Goal: Task Accomplishment & Management: Complete application form

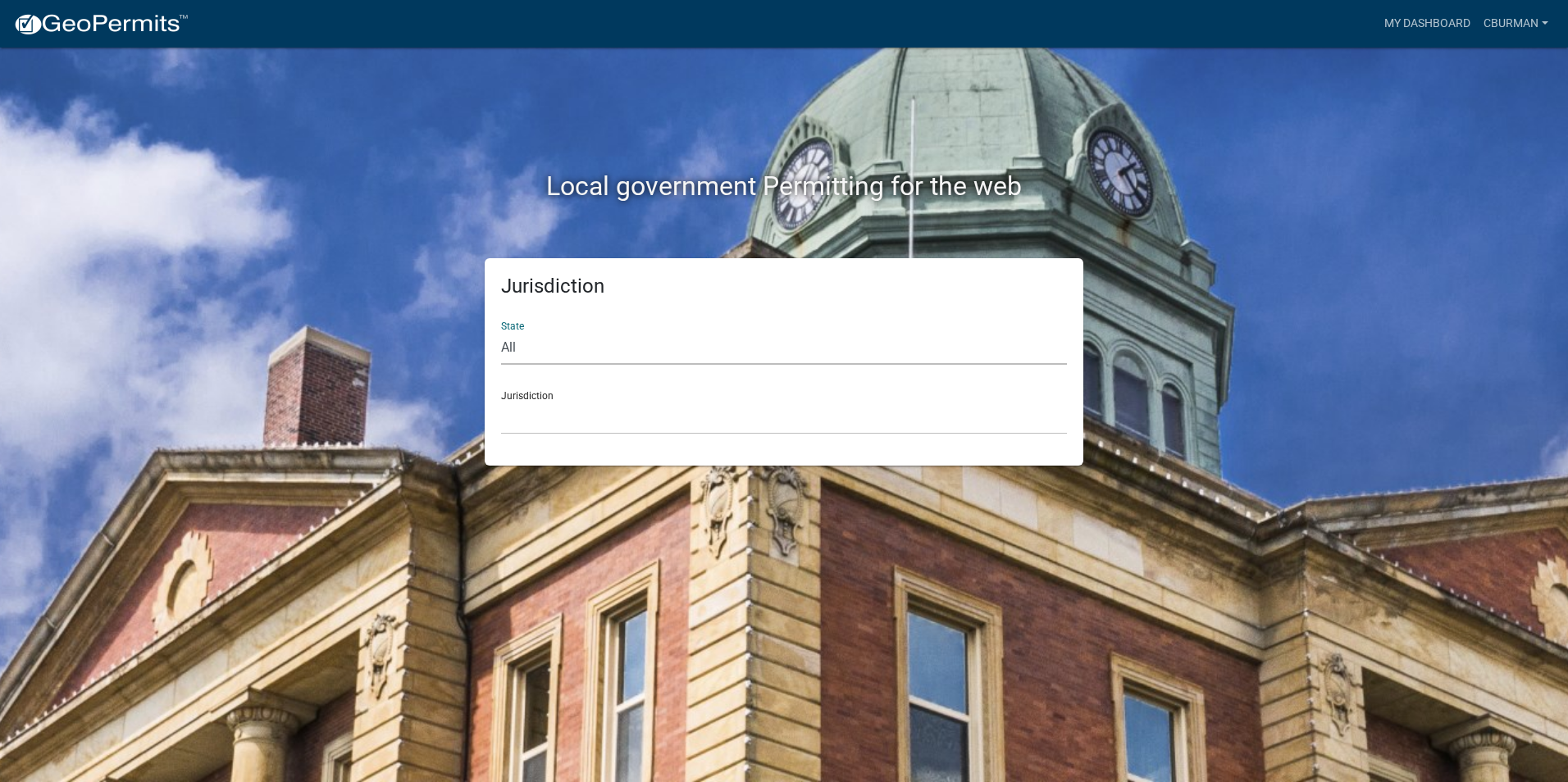
click at [560, 355] on select "All [US_STATE] [US_STATE] [US_STATE] [US_STATE] [US_STATE] [US_STATE] [US_STATE…" at bounding box center [784, 348] width 566 height 33
select select "[US_STATE]"
click at [501, 331] on select "All [US_STATE] [US_STATE] [US_STATE] [US_STATE] [US_STATE] [US_STATE] [US_STATE…" at bounding box center [784, 348] width 566 height 33
click at [564, 420] on select "City of [GEOGRAPHIC_DATA], [US_STATE] City of [GEOGRAPHIC_DATA], [US_STATE] Cit…" at bounding box center [784, 417] width 566 height 33
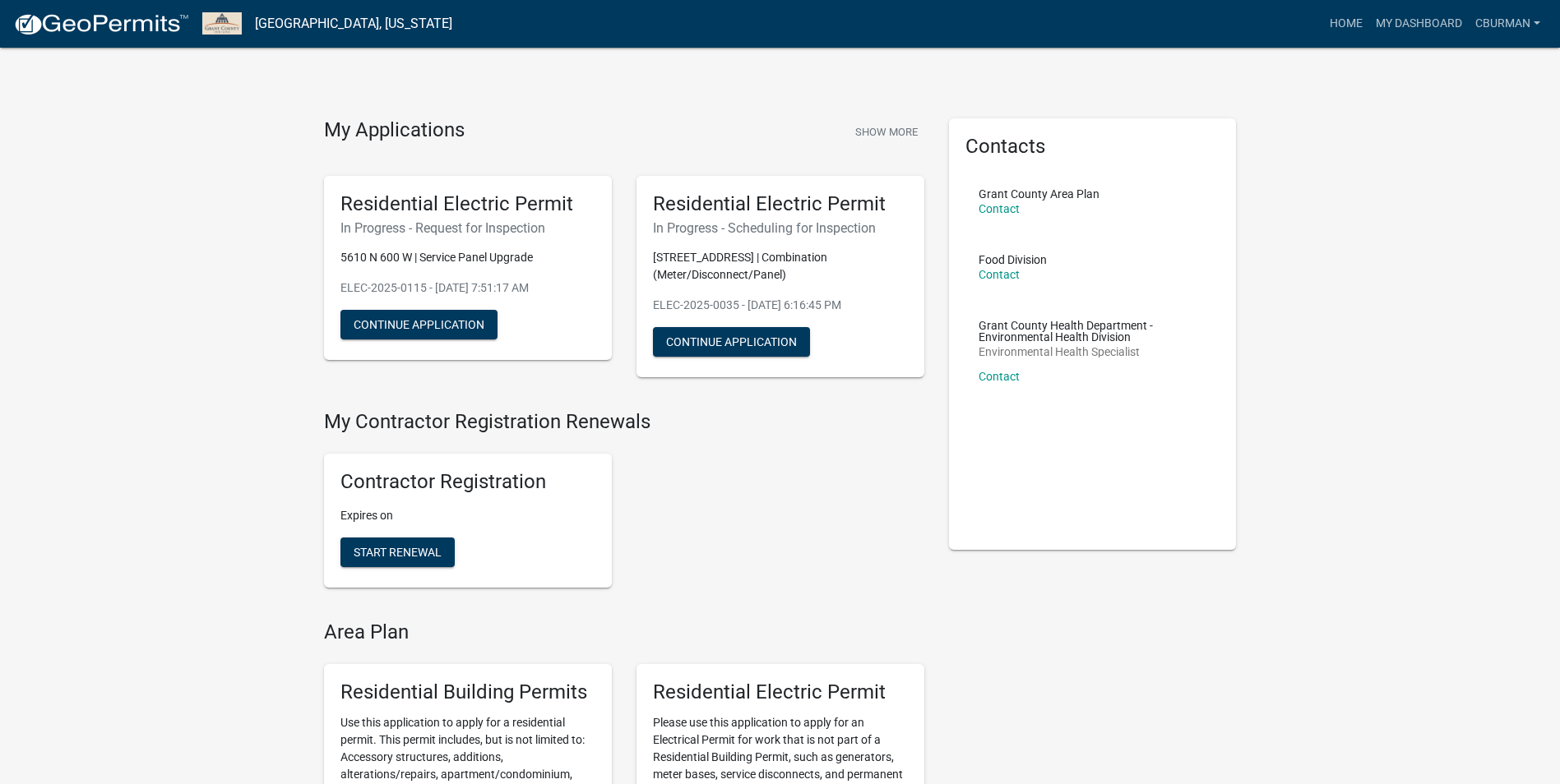
scroll to position [246, 0]
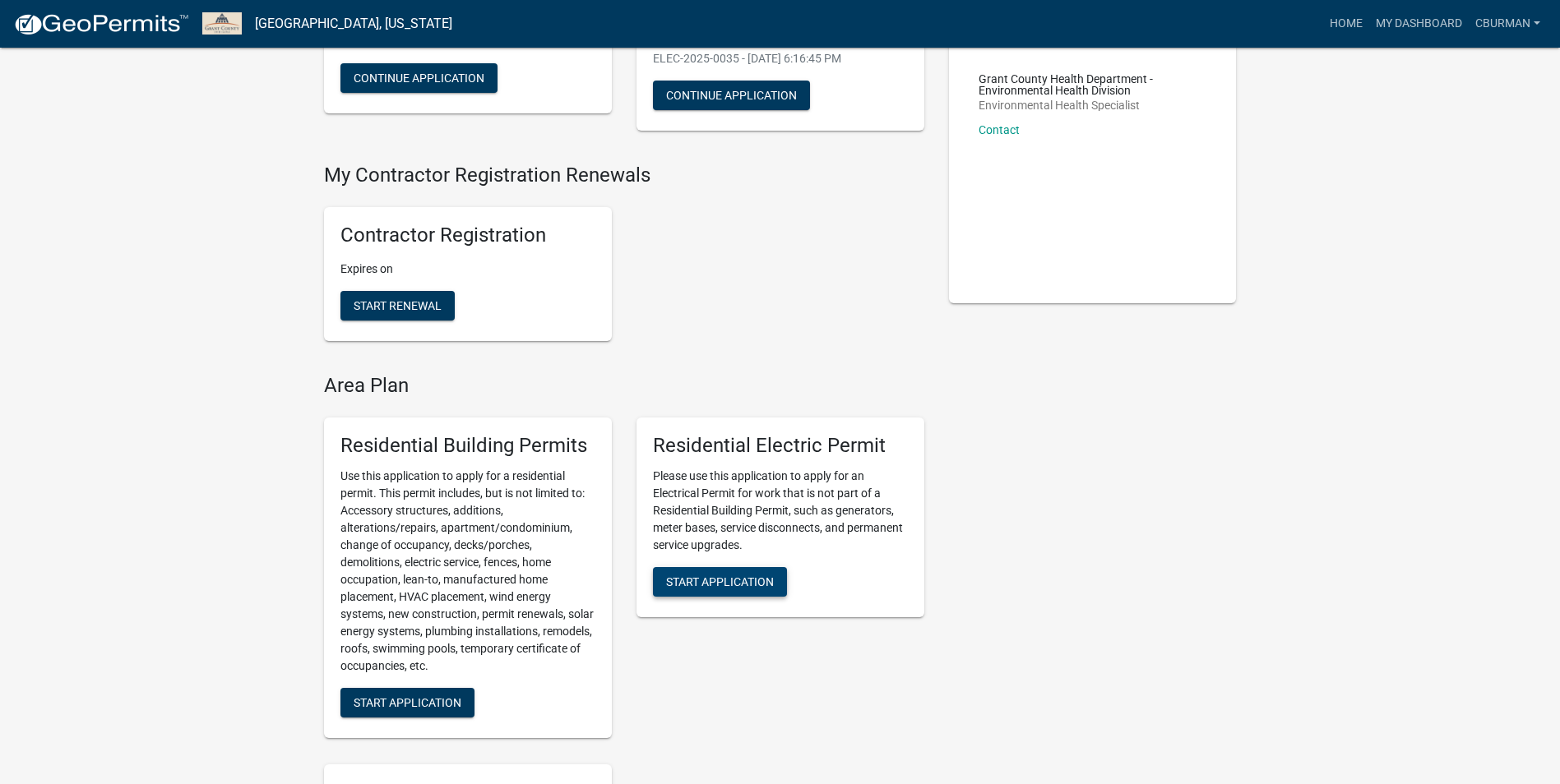
click at [687, 588] on span "Start Application" at bounding box center [720, 581] width 108 height 13
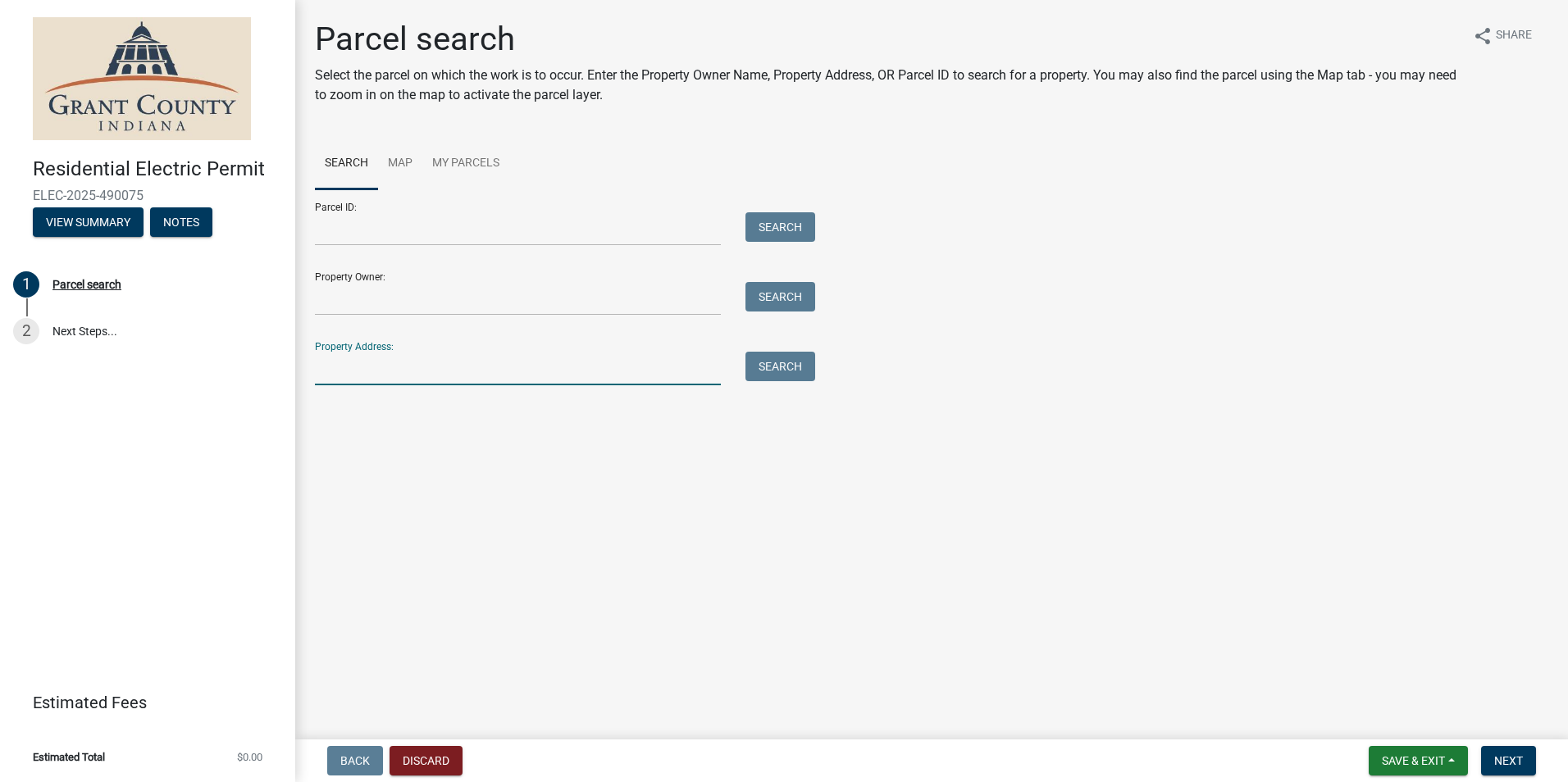
click at [503, 367] on input "Property Address:" at bounding box center [518, 368] width 406 height 33
click at [400, 294] on input "Property Owner:" at bounding box center [518, 299] width 406 height 33
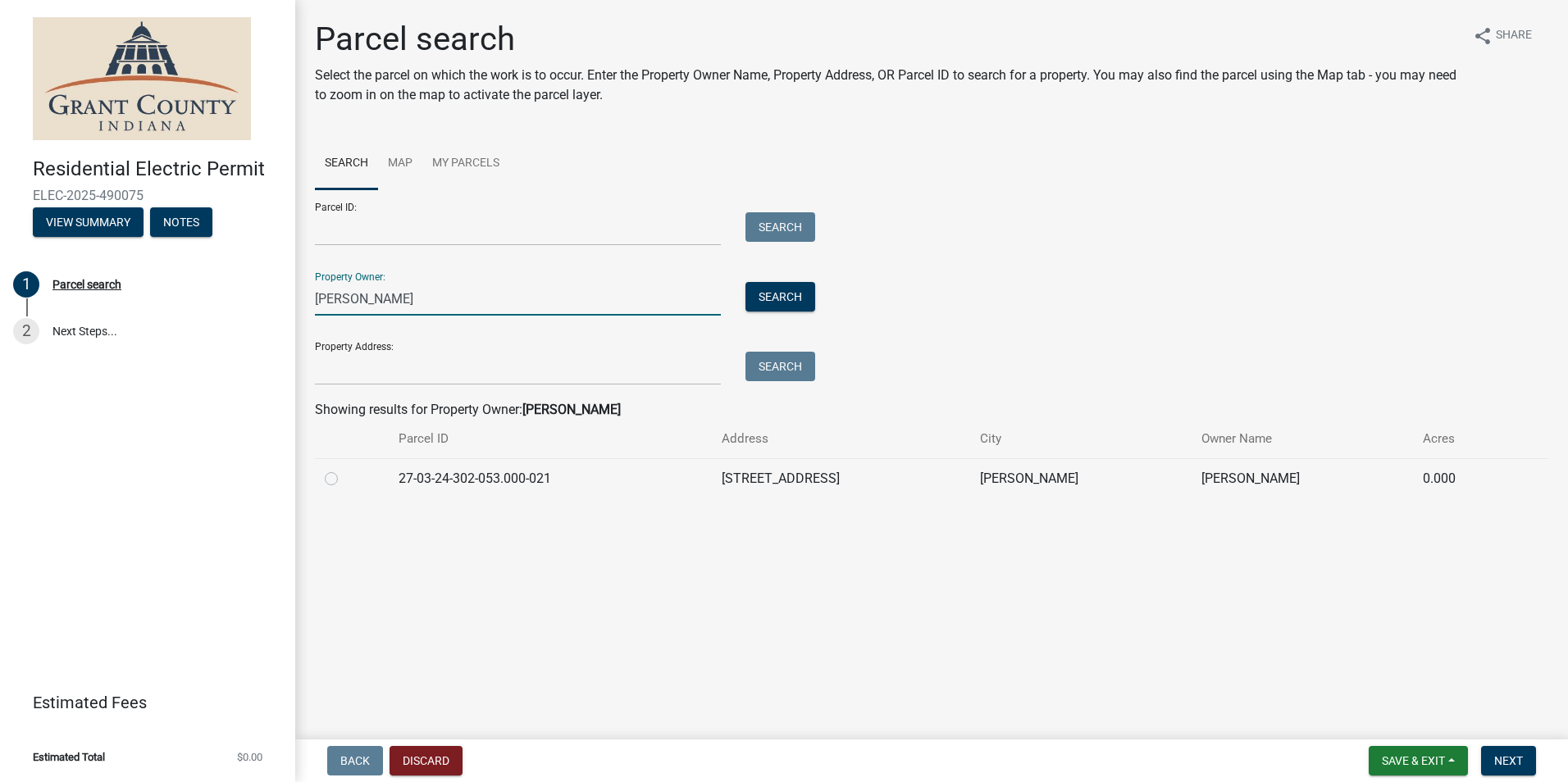
type input "[PERSON_NAME]"
click at [344, 469] on label at bounding box center [344, 469] width 0 height 0
click at [344, 480] on input "radio" at bounding box center [350, 475] width 11 height 11
radio input "true"
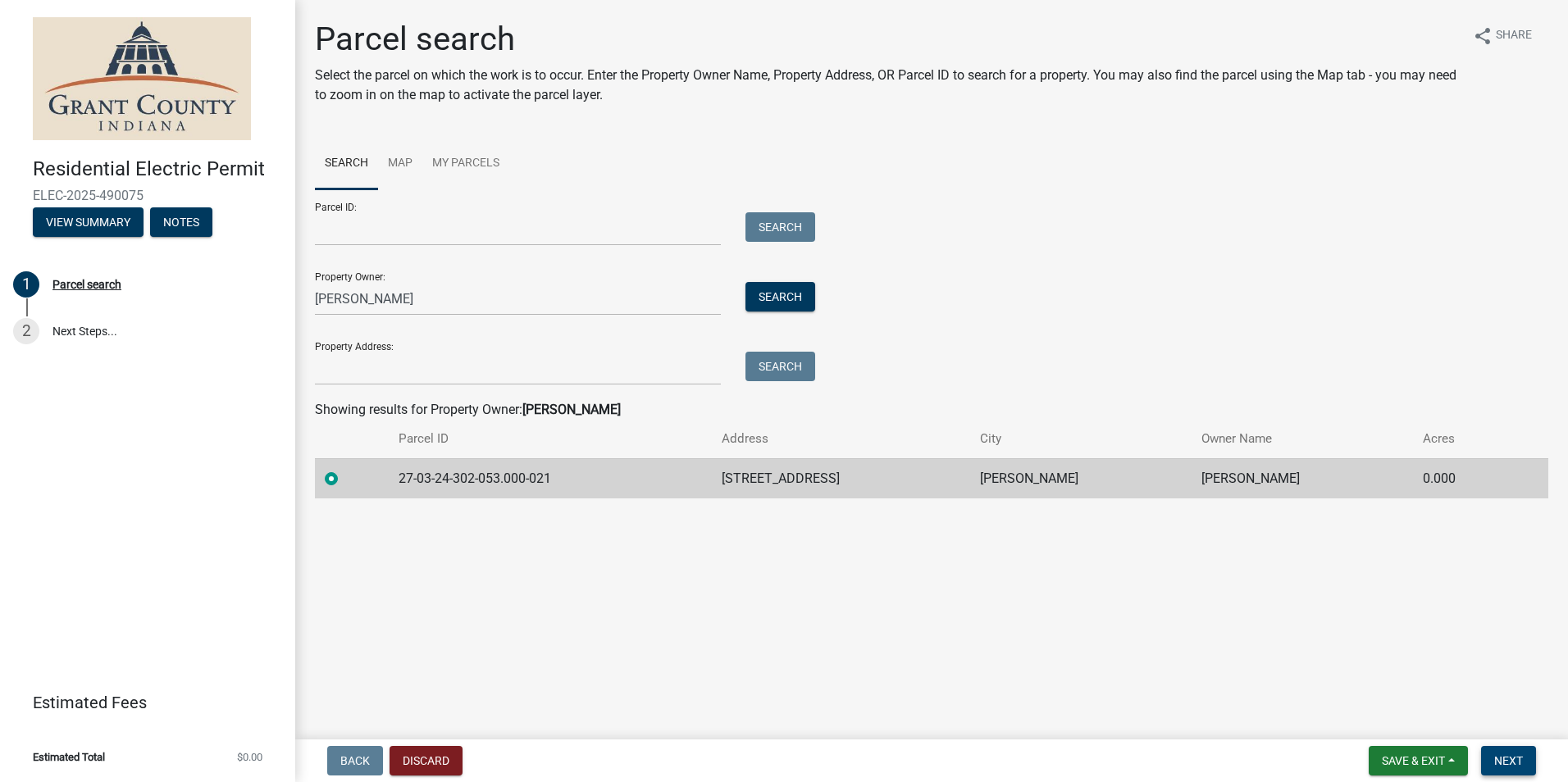
click at [1509, 757] on span "Next" at bounding box center [1509, 761] width 29 height 13
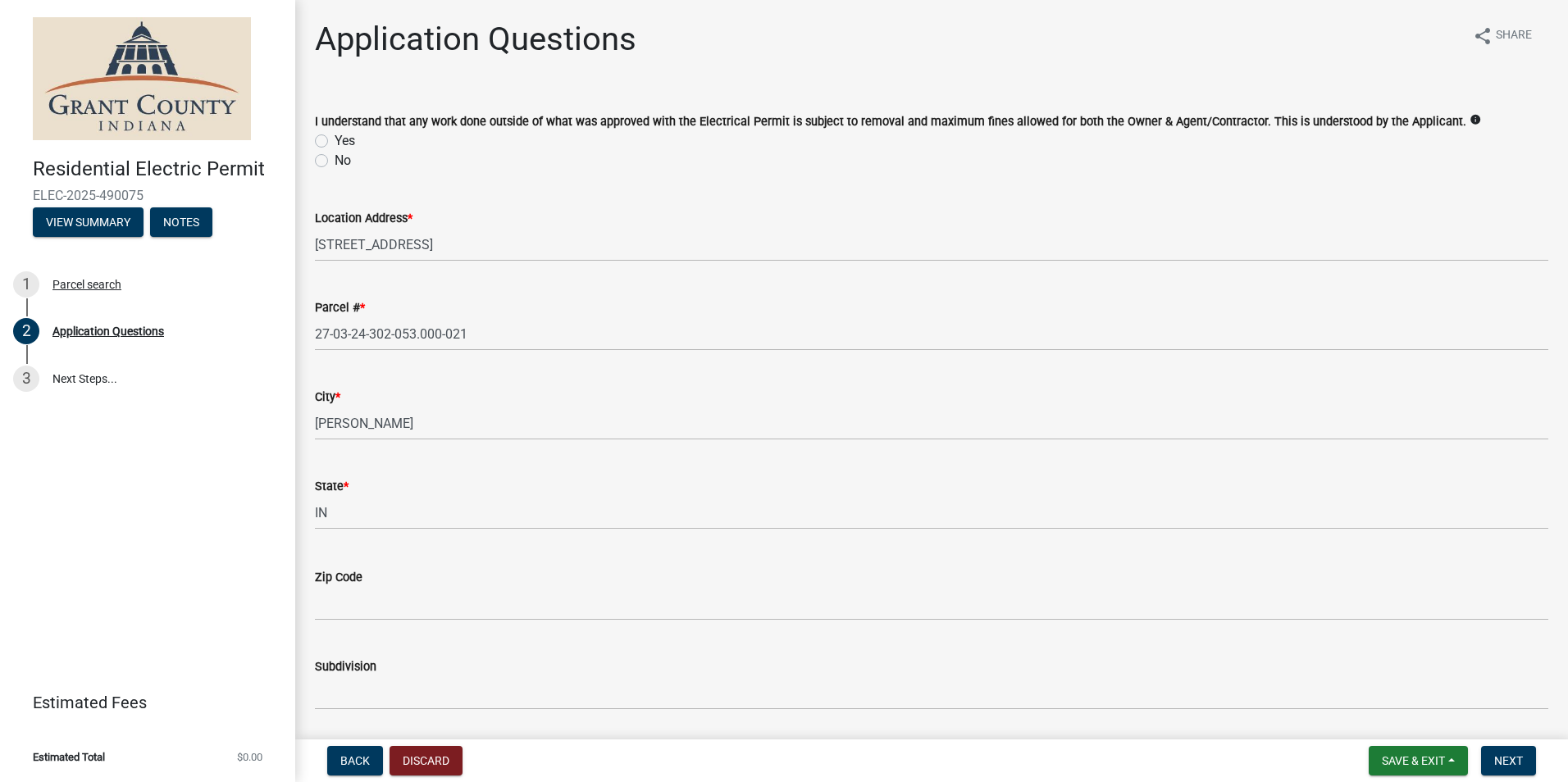
click at [335, 141] on label "Yes" at bounding box center [344, 141] width 20 height 19
click at [335, 141] on input "Yes" at bounding box center [340, 136] width 11 height 11
radio input "true"
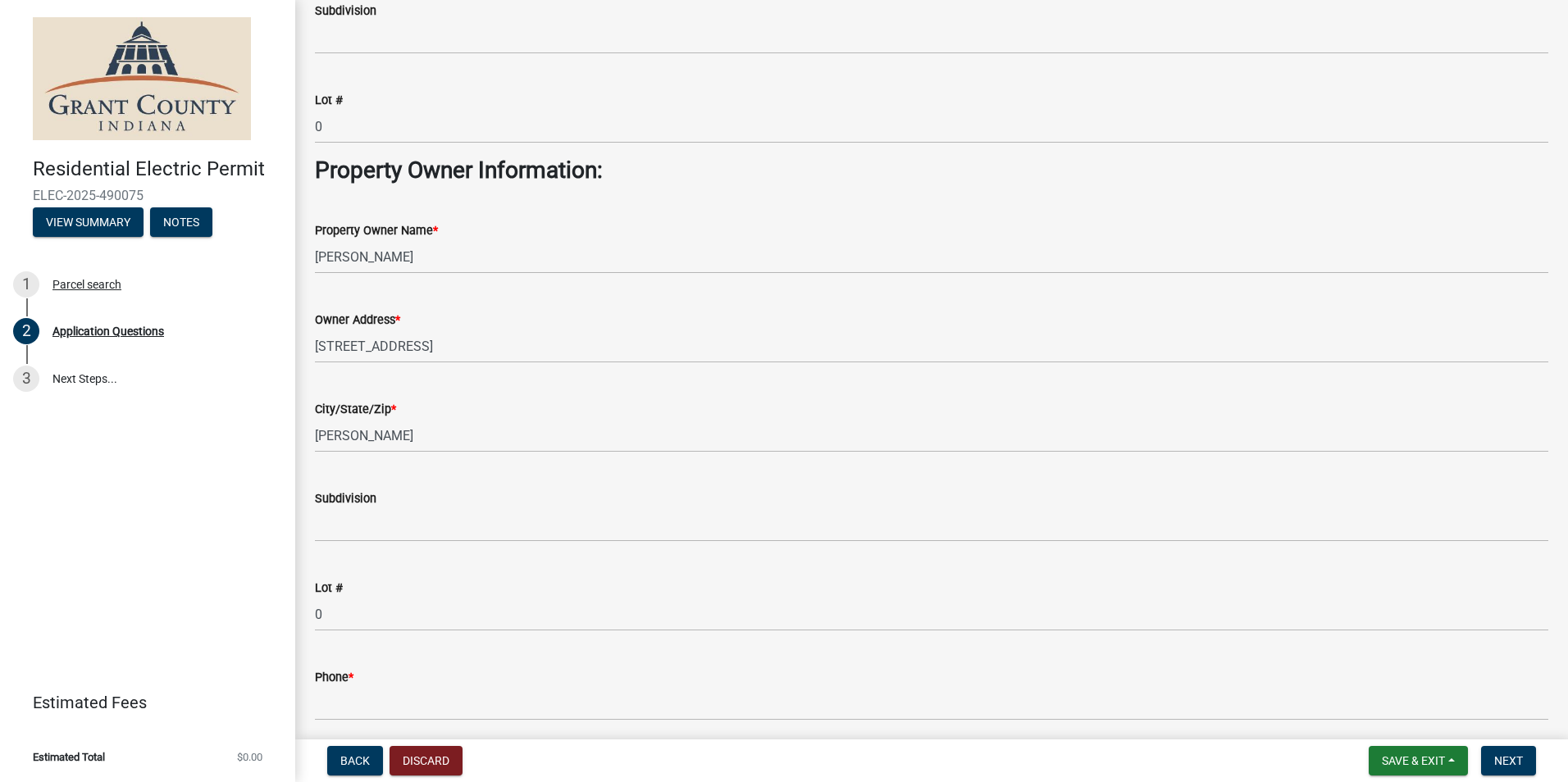
scroll to position [738, 0]
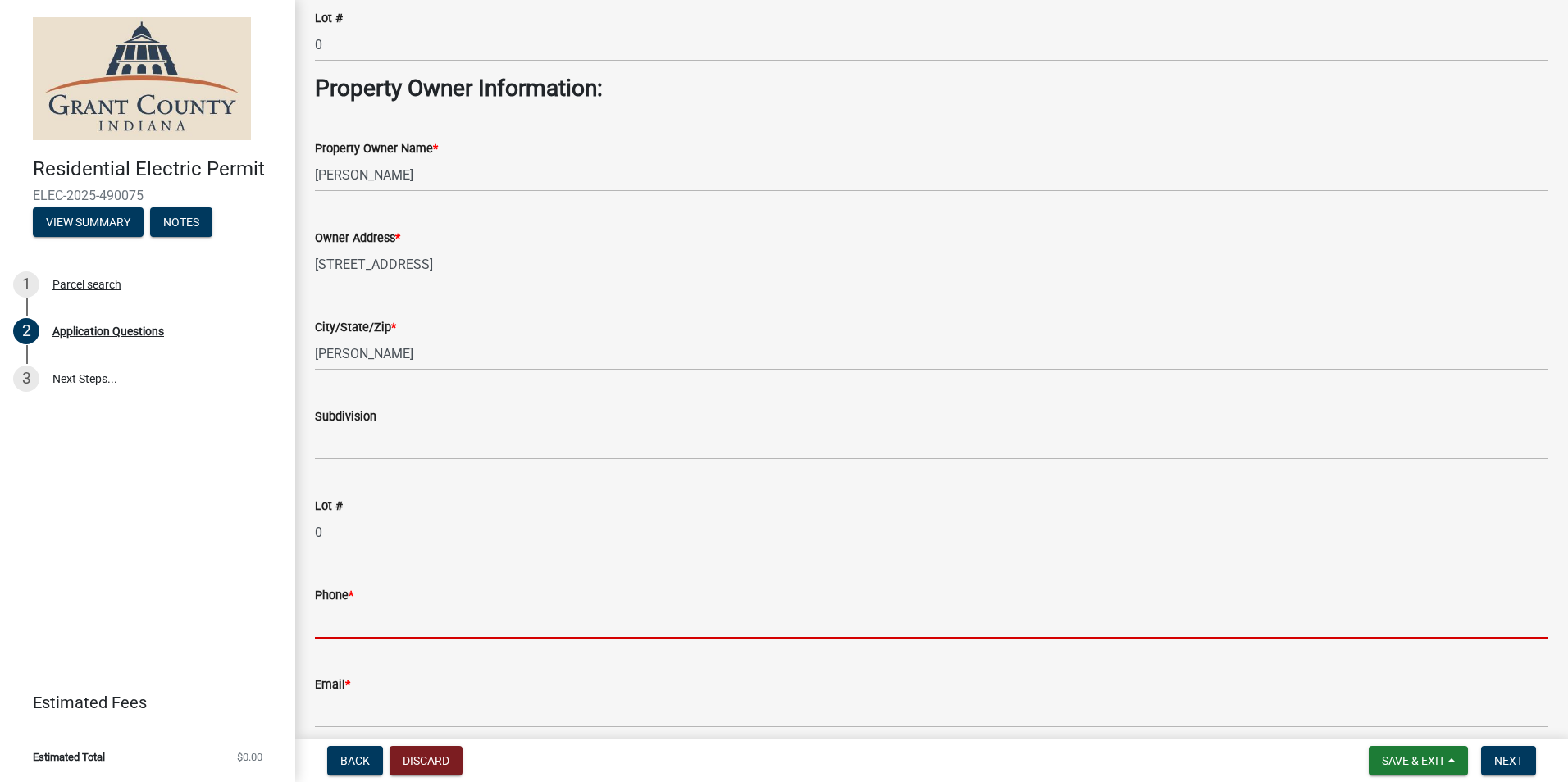
click at [407, 620] on input "Phone *" at bounding box center [932, 622] width 1234 height 33
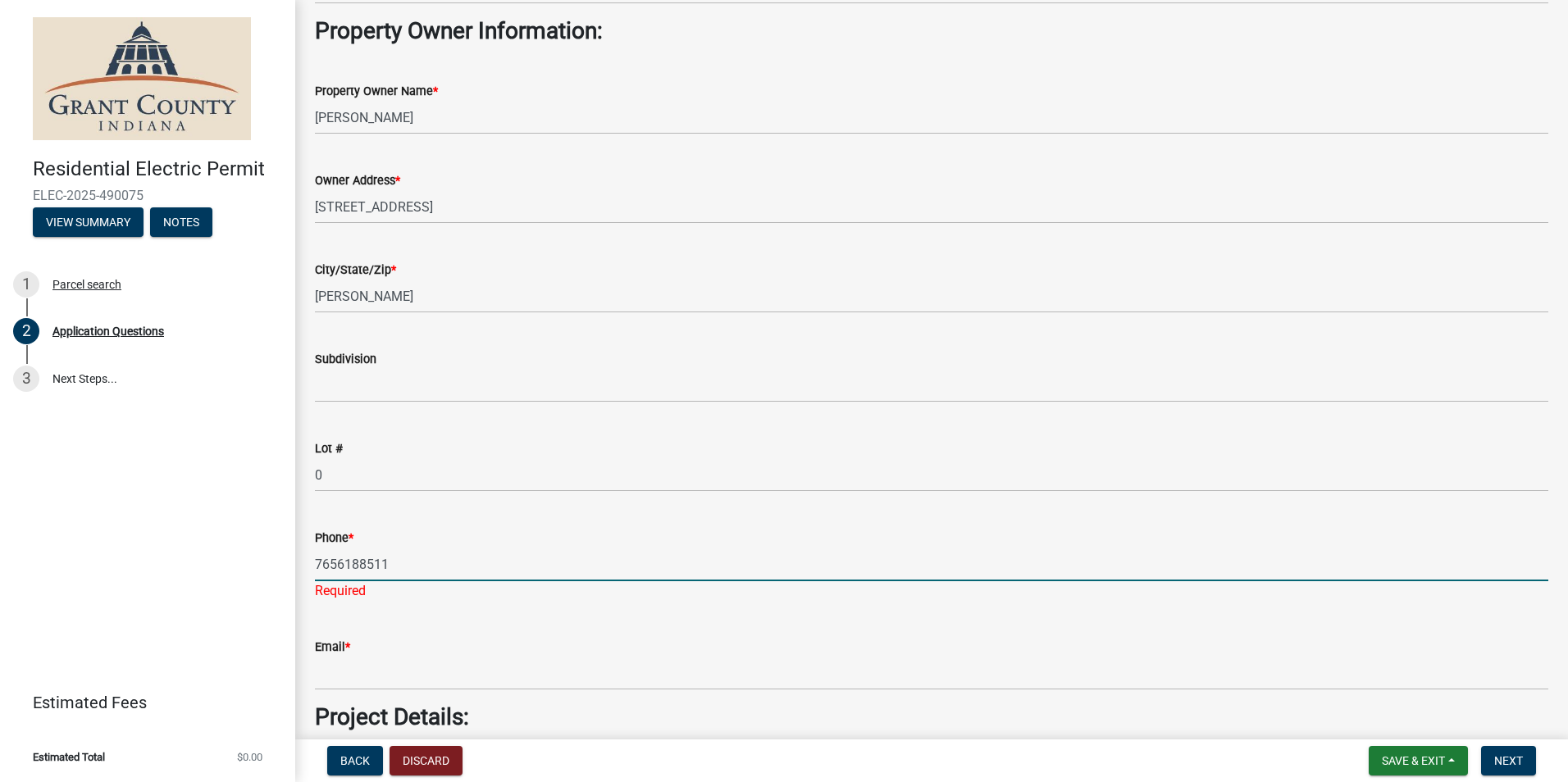
scroll to position [820, 0]
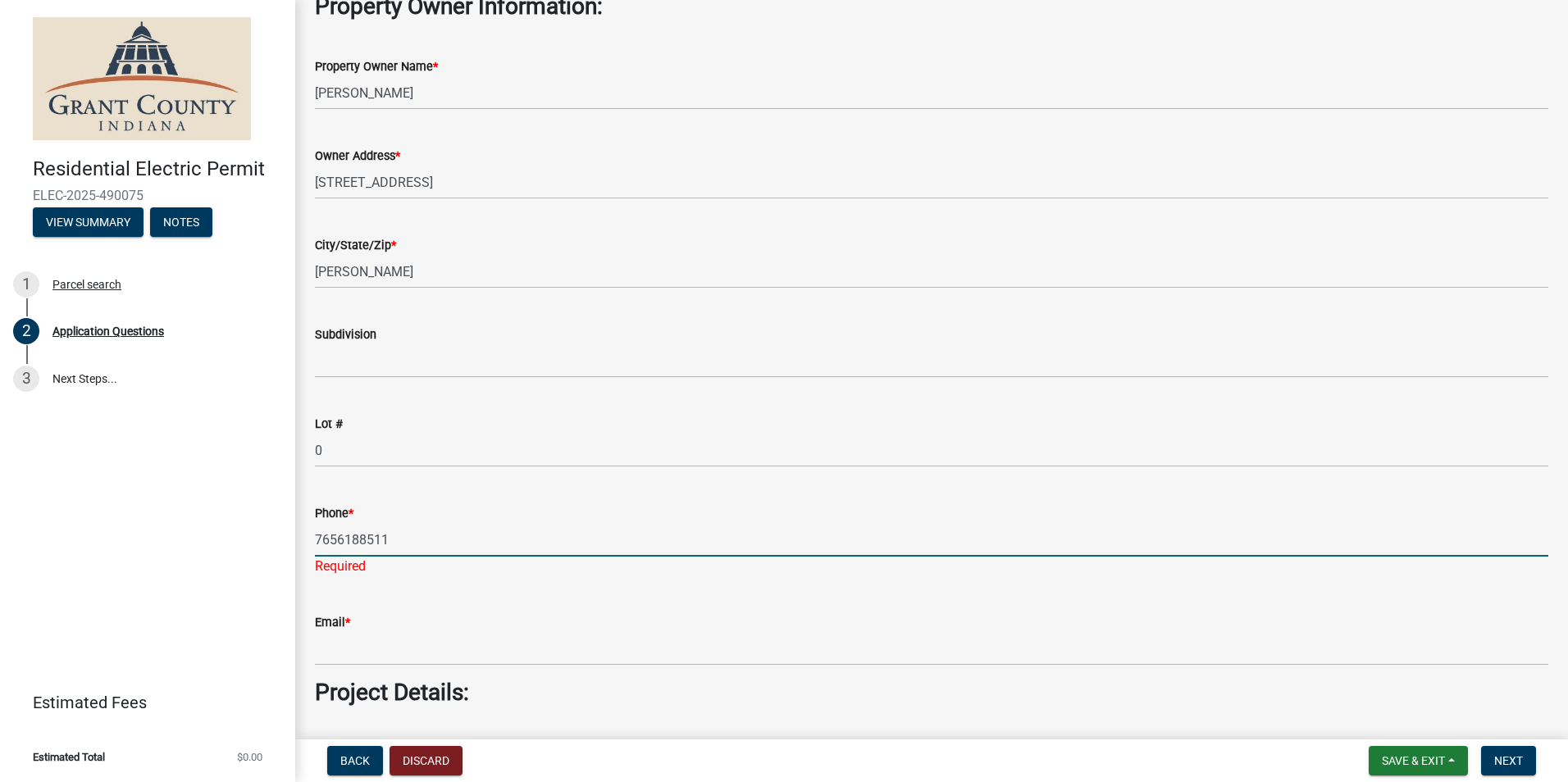
type input "7656188511"
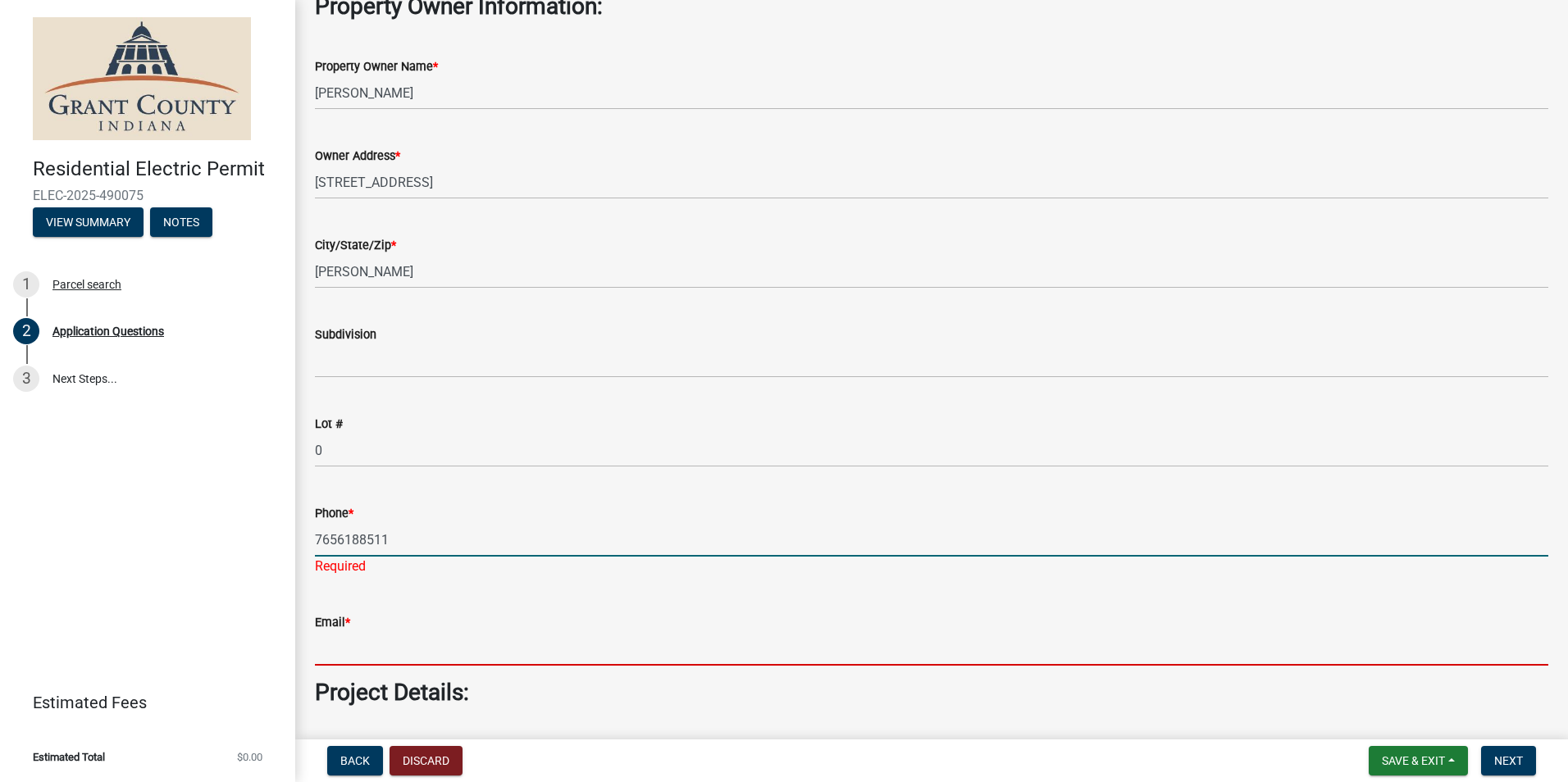
click at [420, 649] on wm-data-entity-input "Email *" at bounding box center [932, 635] width 1234 height 90
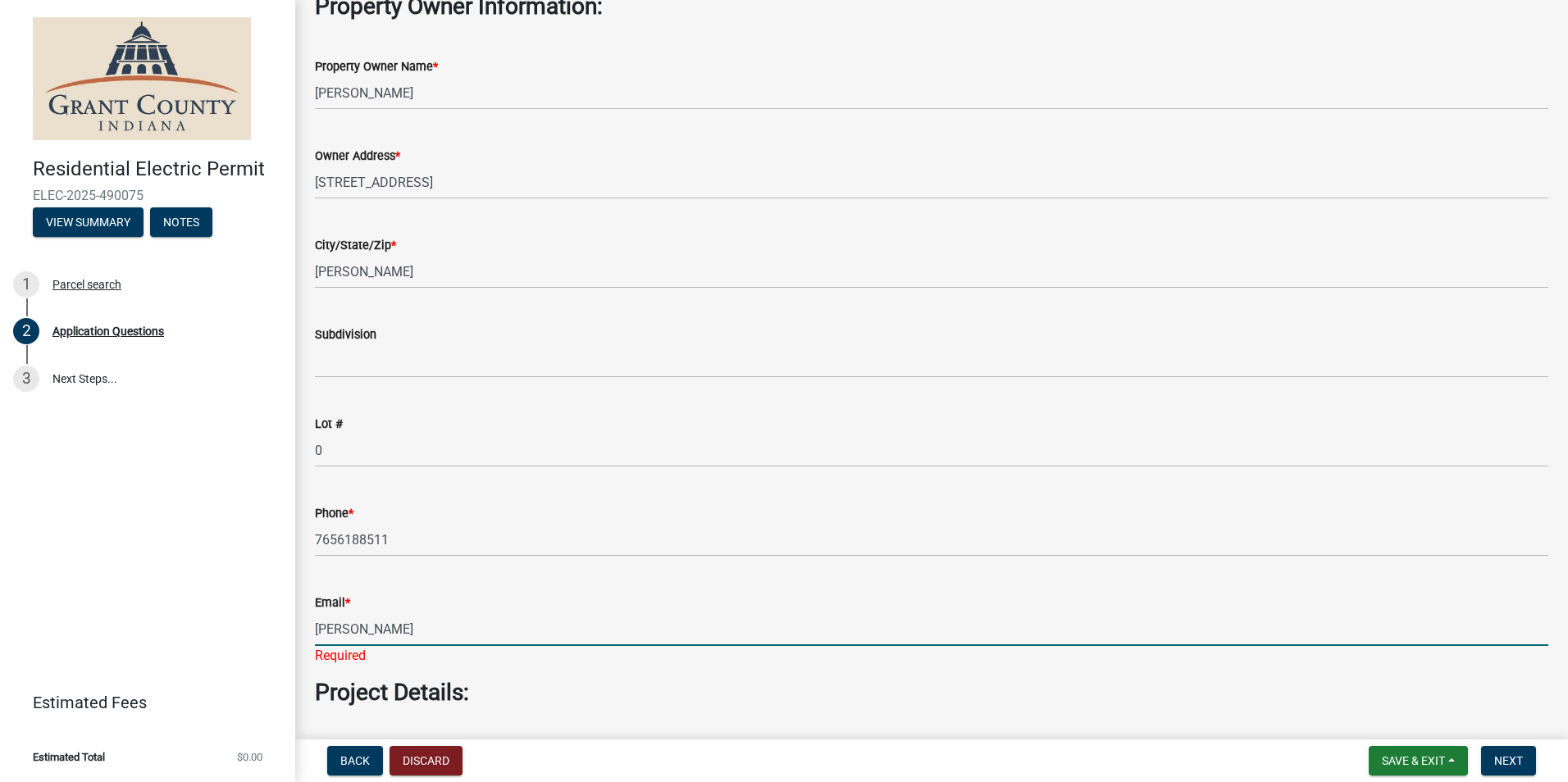
type input "[EMAIL_ADDRESS][DOMAIN_NAME]"
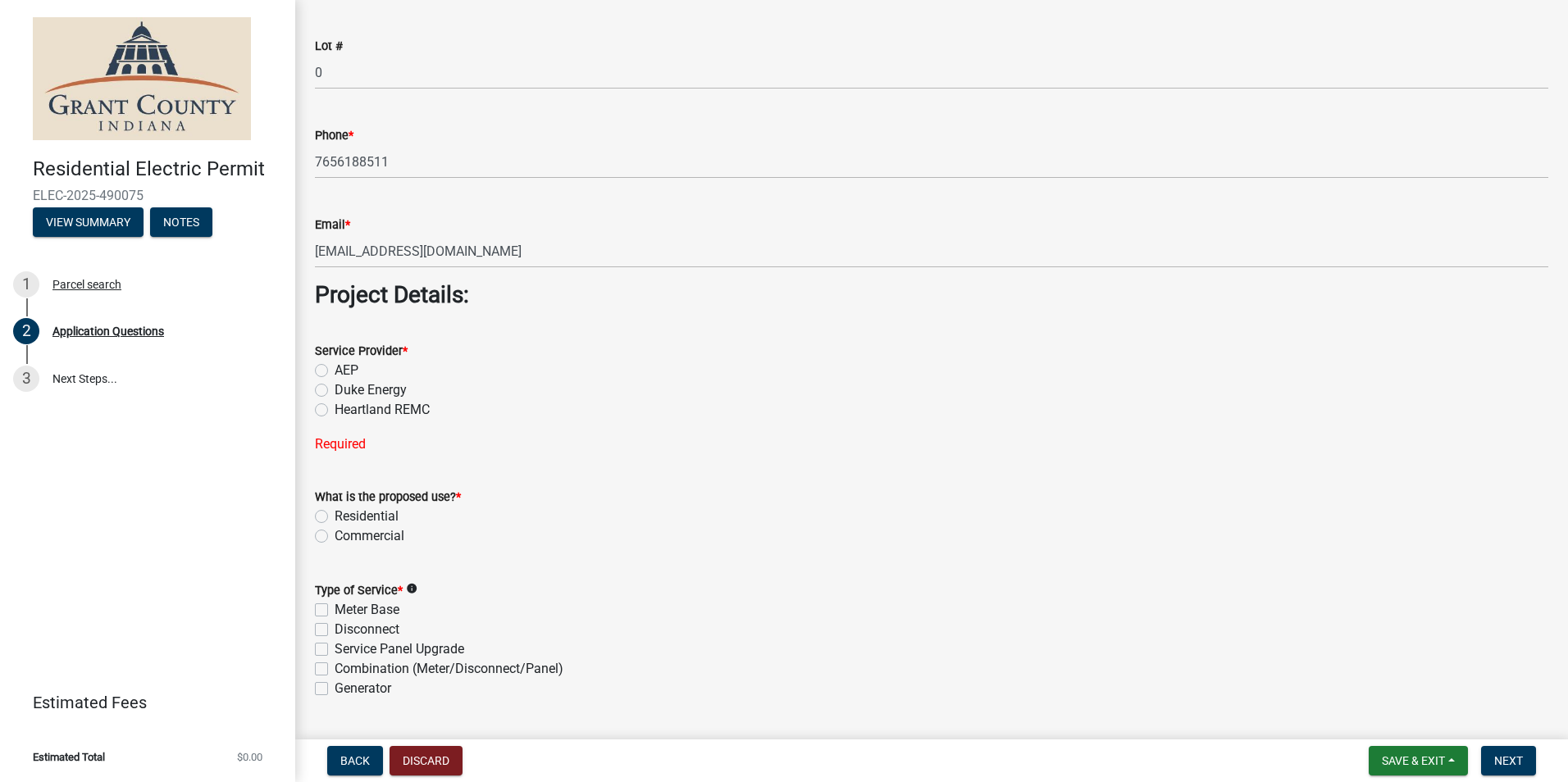
click at [335, 368] on label "AEP" at bounding box center [346, 371] width 24 height 19
click at [335, 368] on input "AEP" at bounding box center [340, 366] width 11 height 11
radio input "true"
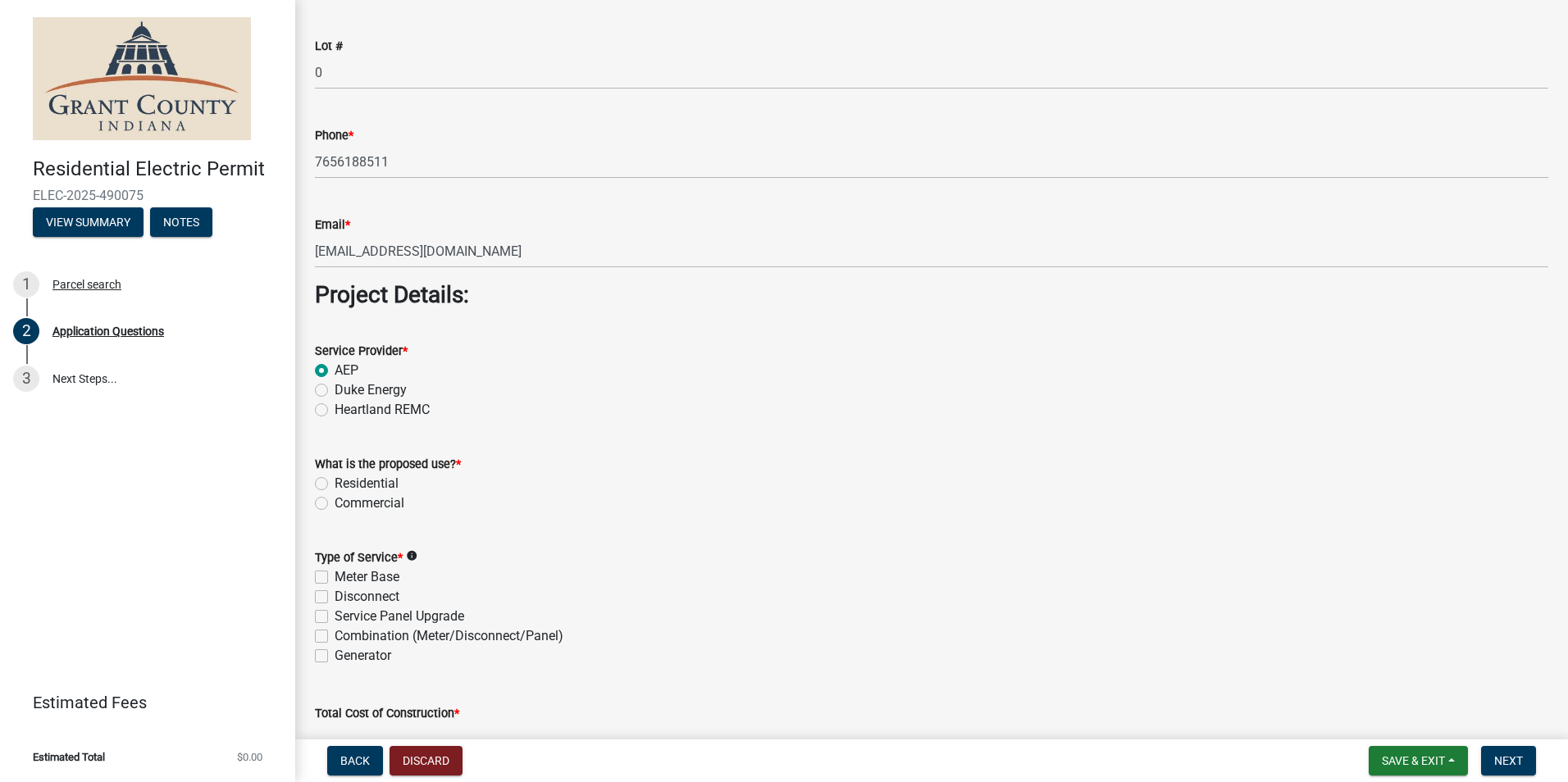
click at [335, 481] on label "Residential" at bounding box center [366, 483] width 64 height 19
click at [335, 481] on input "Residential" at bounding box center [340, 479] width 11 height 11
radio input "true"
click at [335, 620] on label "Service Panel Upgrade" at bounding box center [399, 616] width 129 height 19
click at [335, 617] on input "Service Panel Upgrade" at bounding box center [340, 612] width 11 height 11
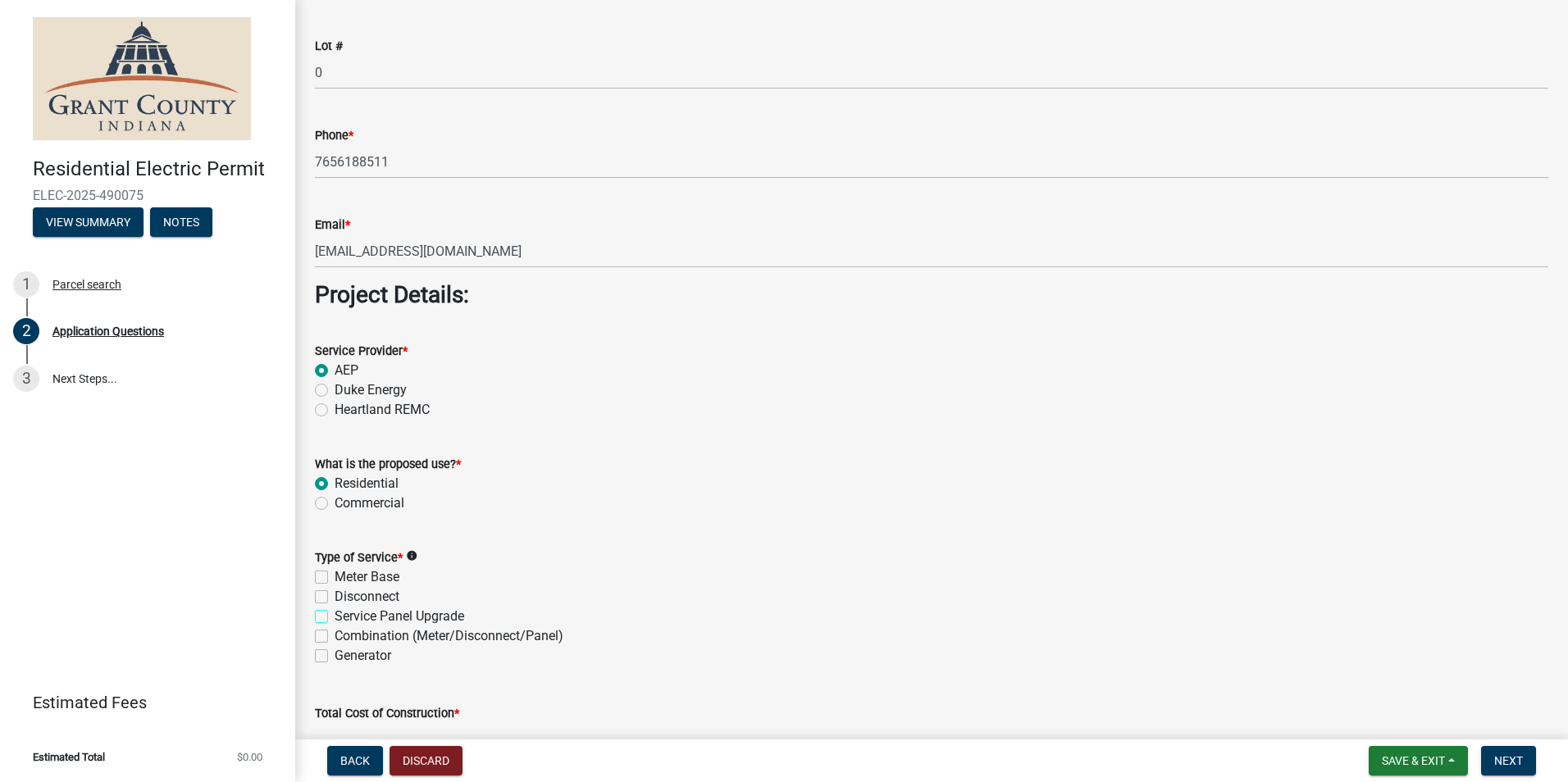
checkbox input "true"
checkbox input "false"
checkbox input "true"
checkbox input "false"
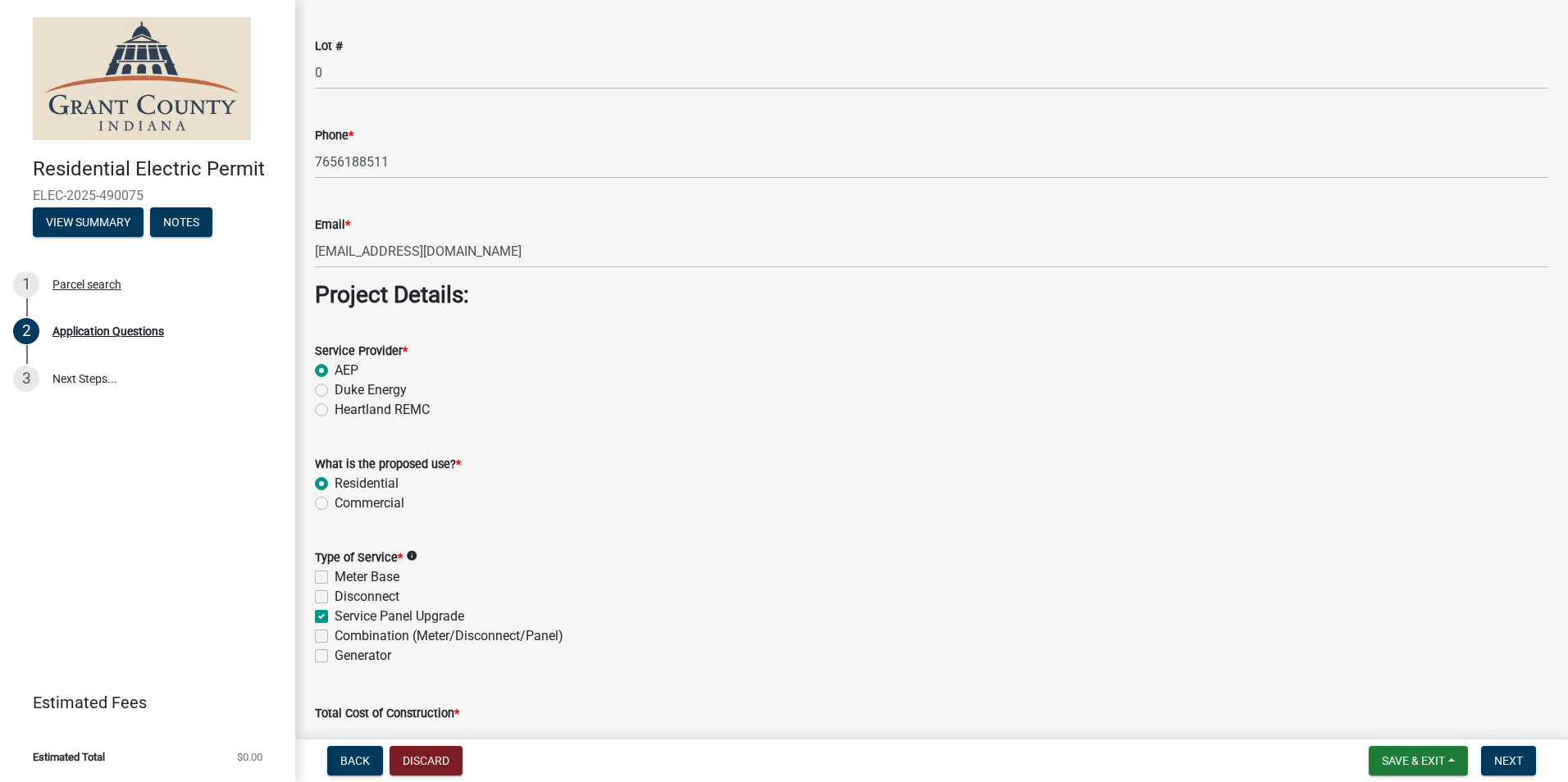
checkbox input "false"
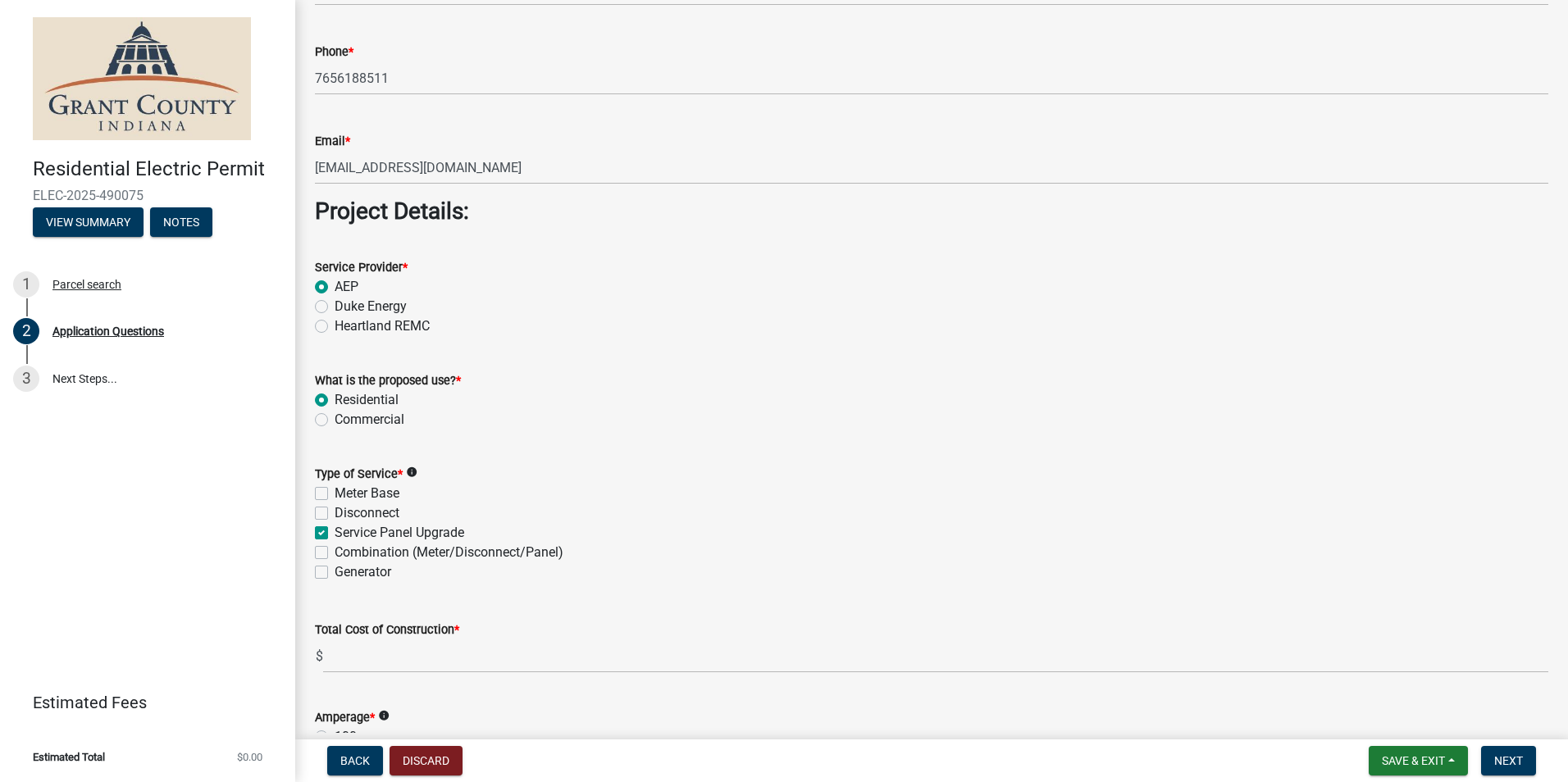
scroll to position [1362, 0]
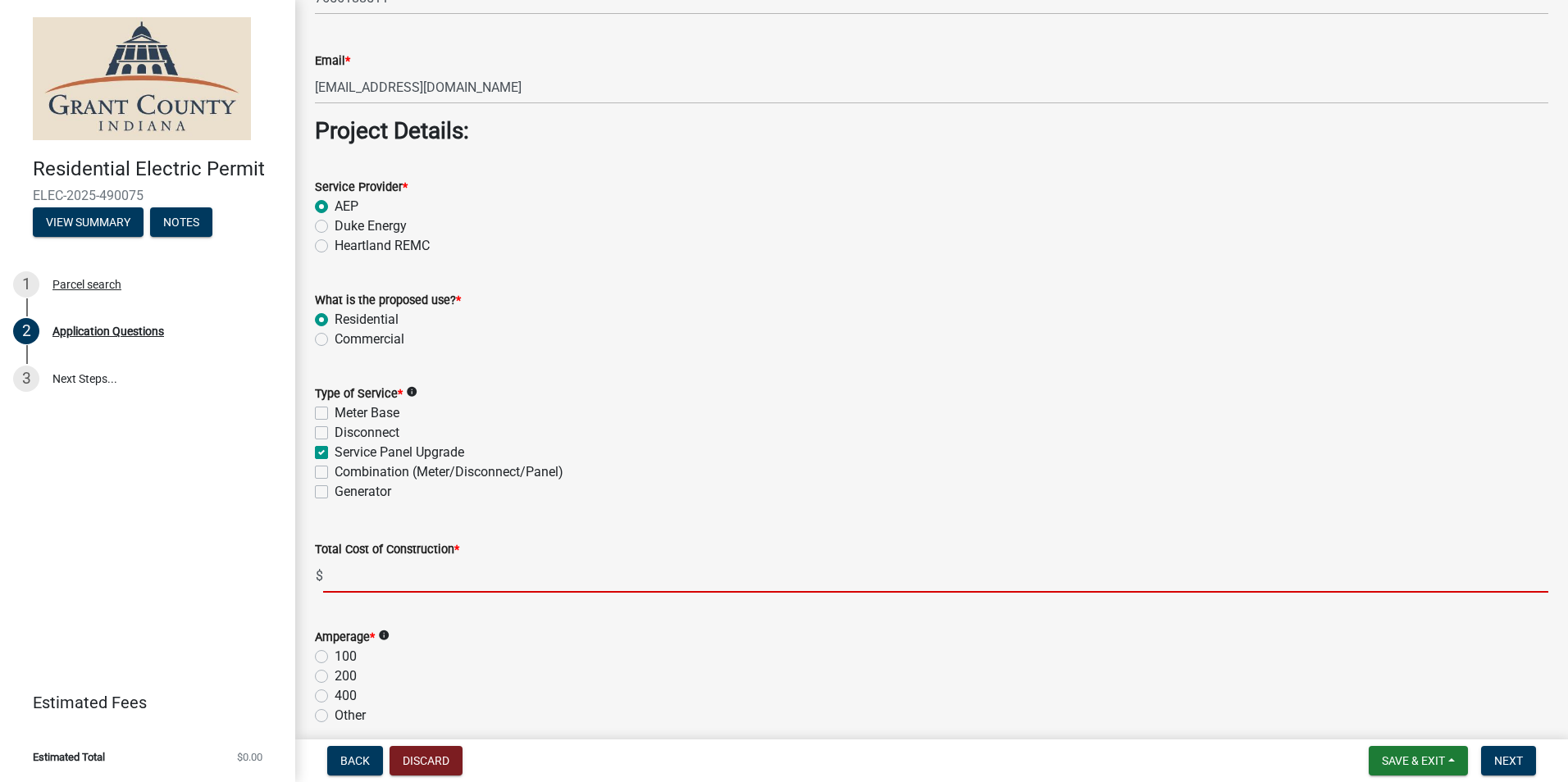
click at [359, 580] on input "text" at bounding box center [936, 576] width 1225 height 33
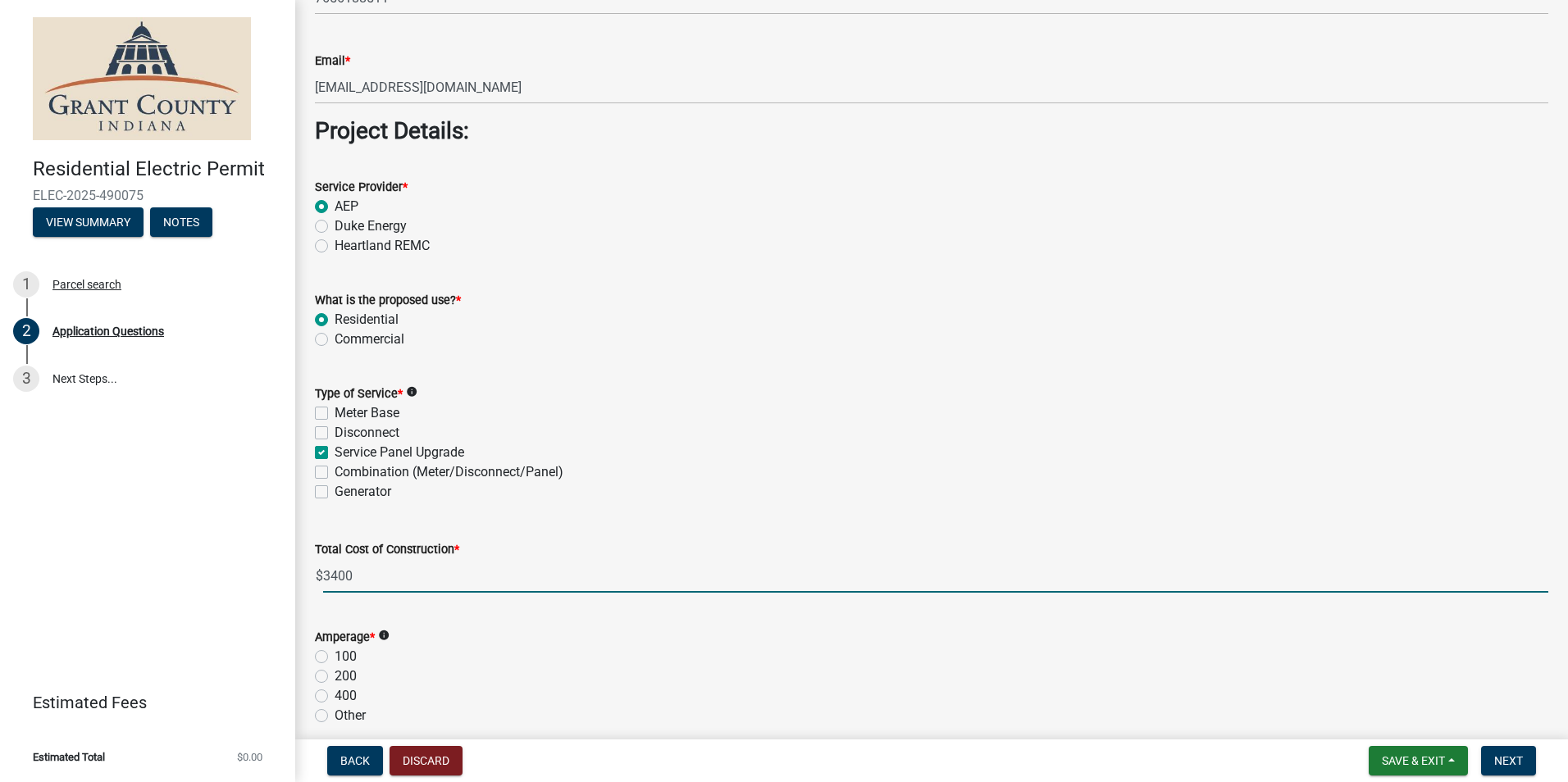
type input "3400.00"
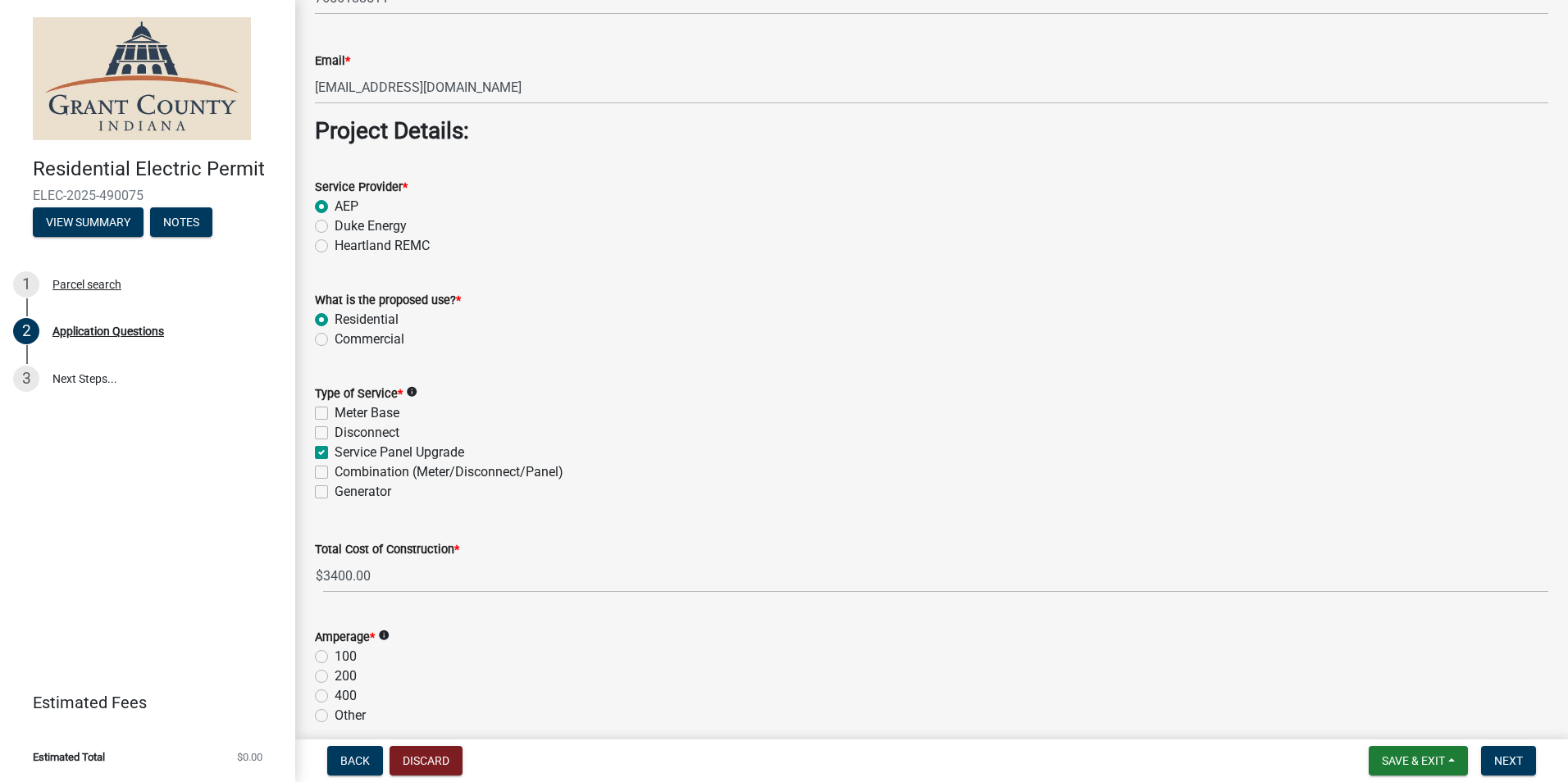
click at [335, 675] on label "200" at bounding box center [345, 676] width 22 height 19
click at [335, 675] on input "200" at bounding box center [340, 672] width 11 height 11
radio input "true"
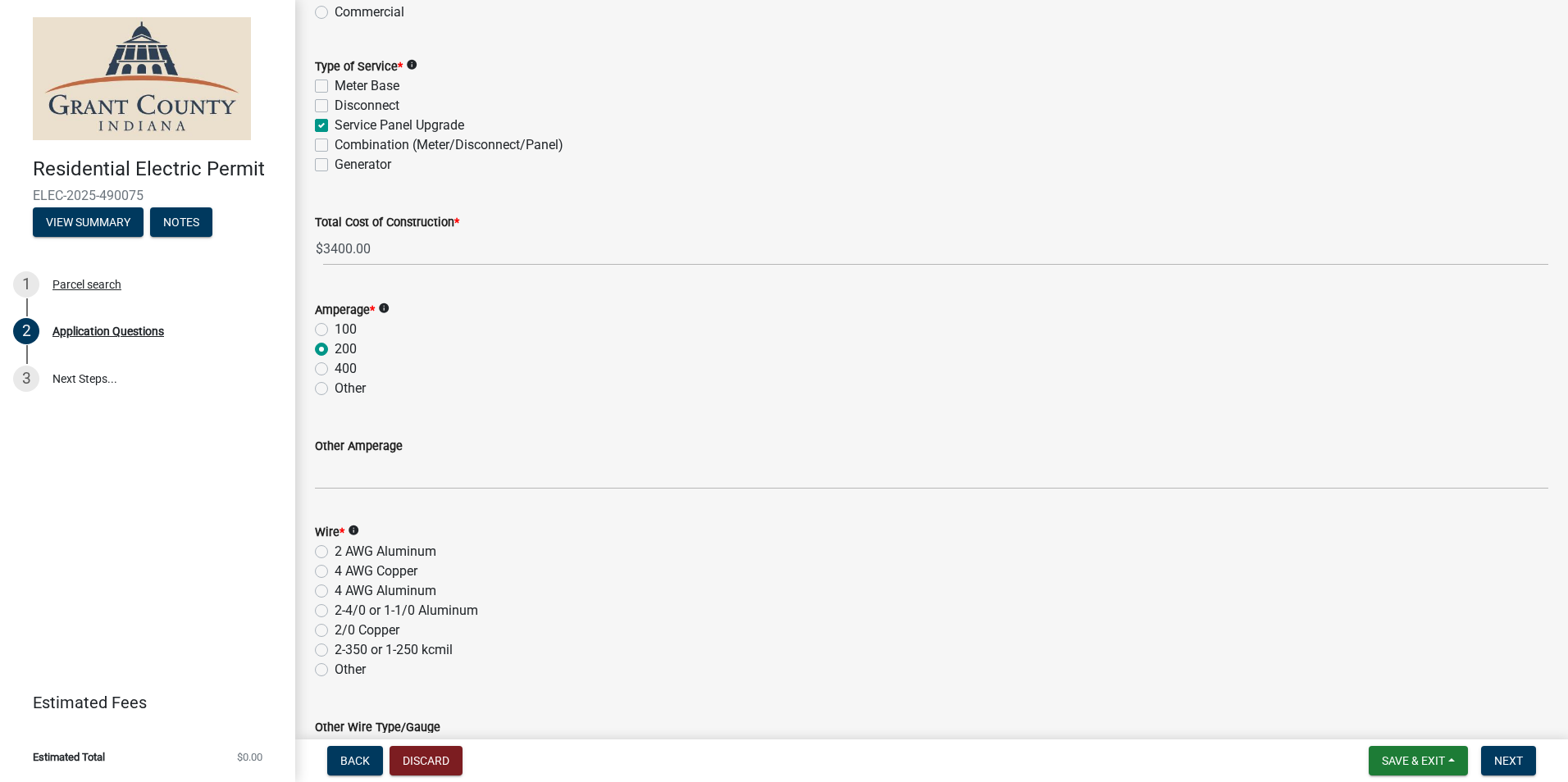
scroll to position [1690, 0]
click at [335, 611] on label "2-4/0 or 1-1/0 Aluminum" at bounding box center [406, 610] width 144 height 19
click at [335, 611] on input "2-4/0 or 1-1/0 Aluminum" at bounding box center [340, 606] width 11 height 11
radio input "true"
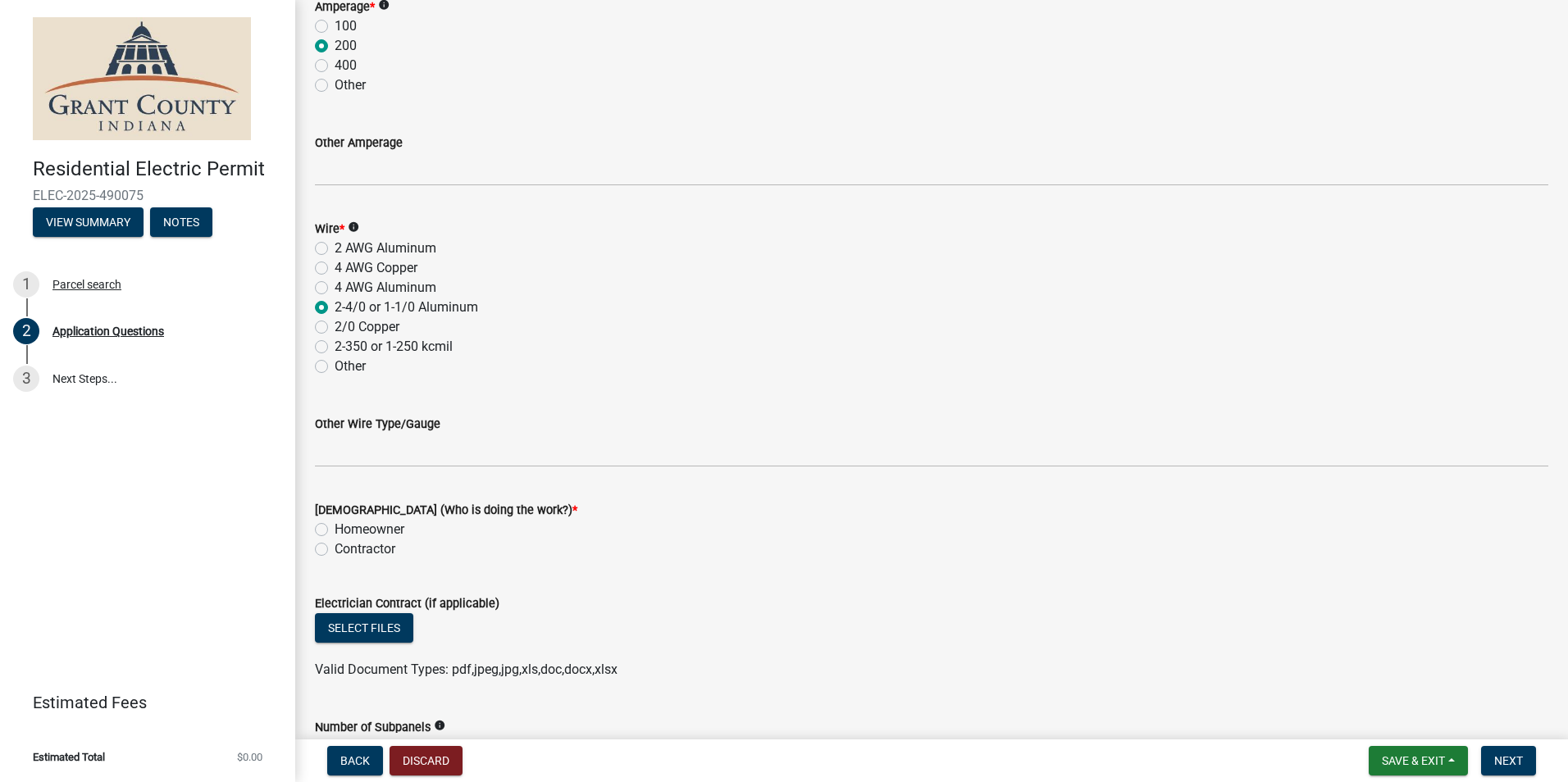
scroll to position [2018, 0]
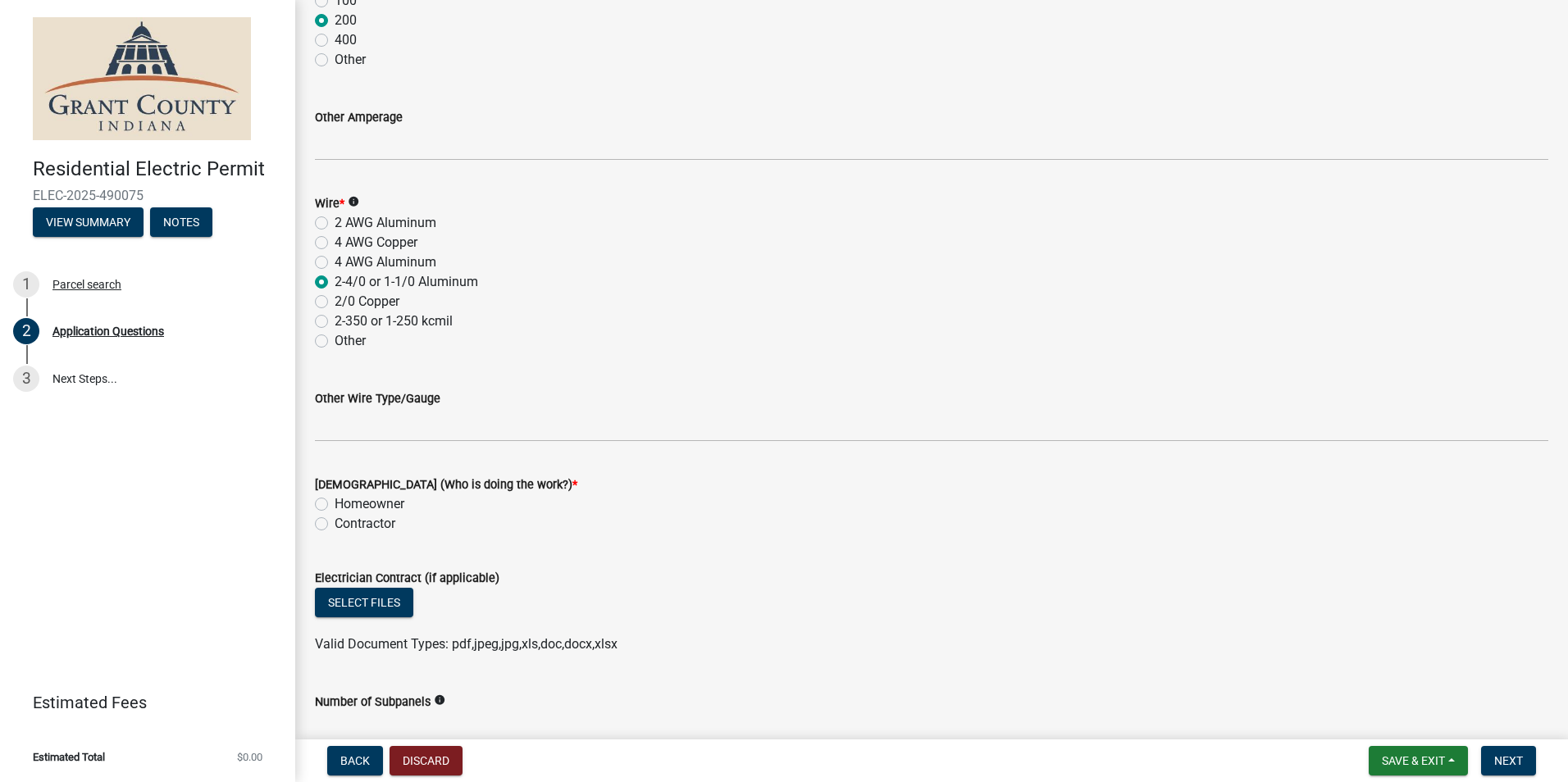
click at [335, 523] on label "Contractor" at bounding box center [365, 524] width 61 height 19
click at [335, 523] on input "Contractor" at bounding box center [340, 520] width 11 height 11
radio input "true"
click at [1505, 763] on span "Next" at bounding box center [1509, 761] width 29 height 13
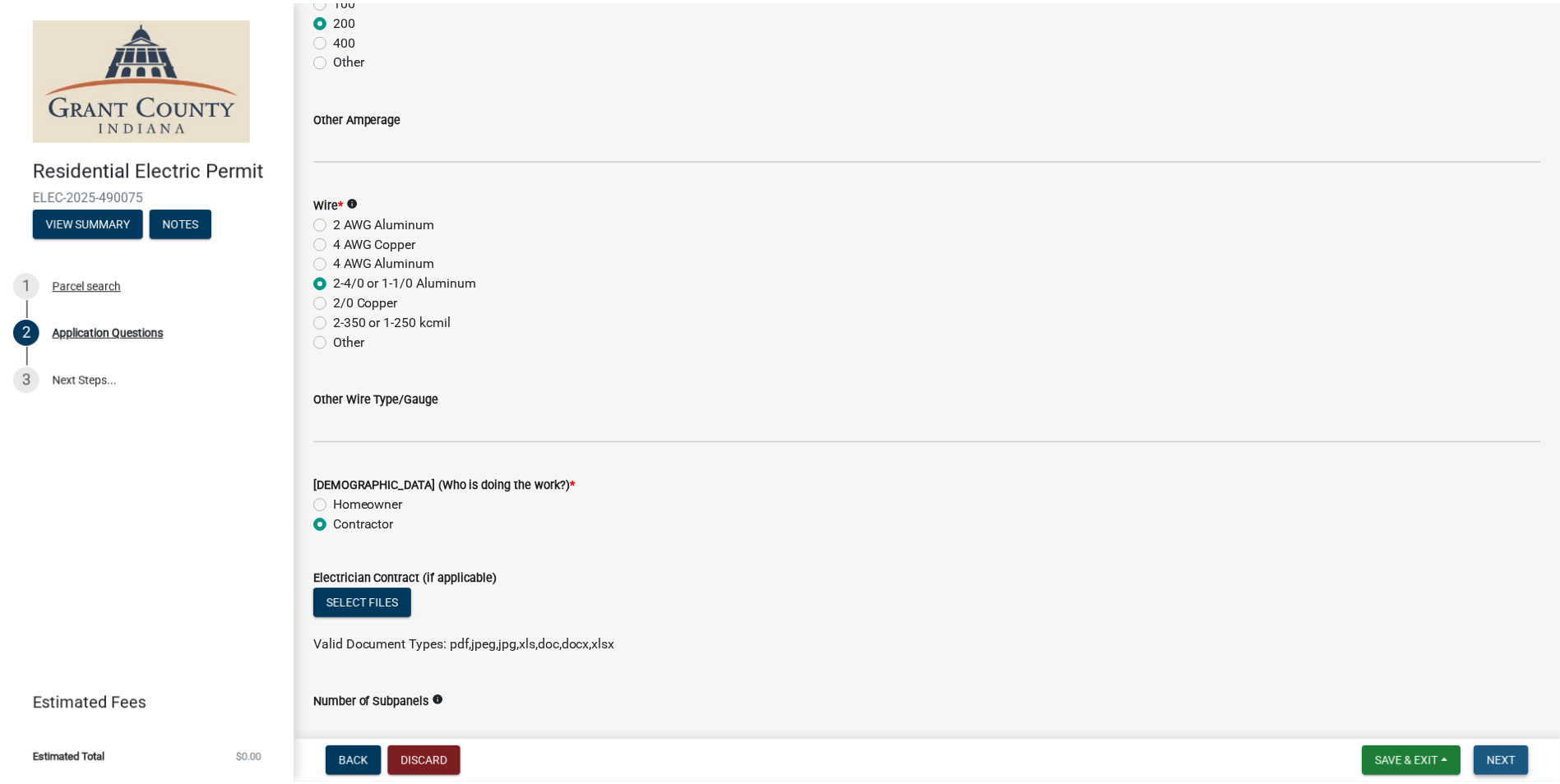
scroll to position [0, 0]
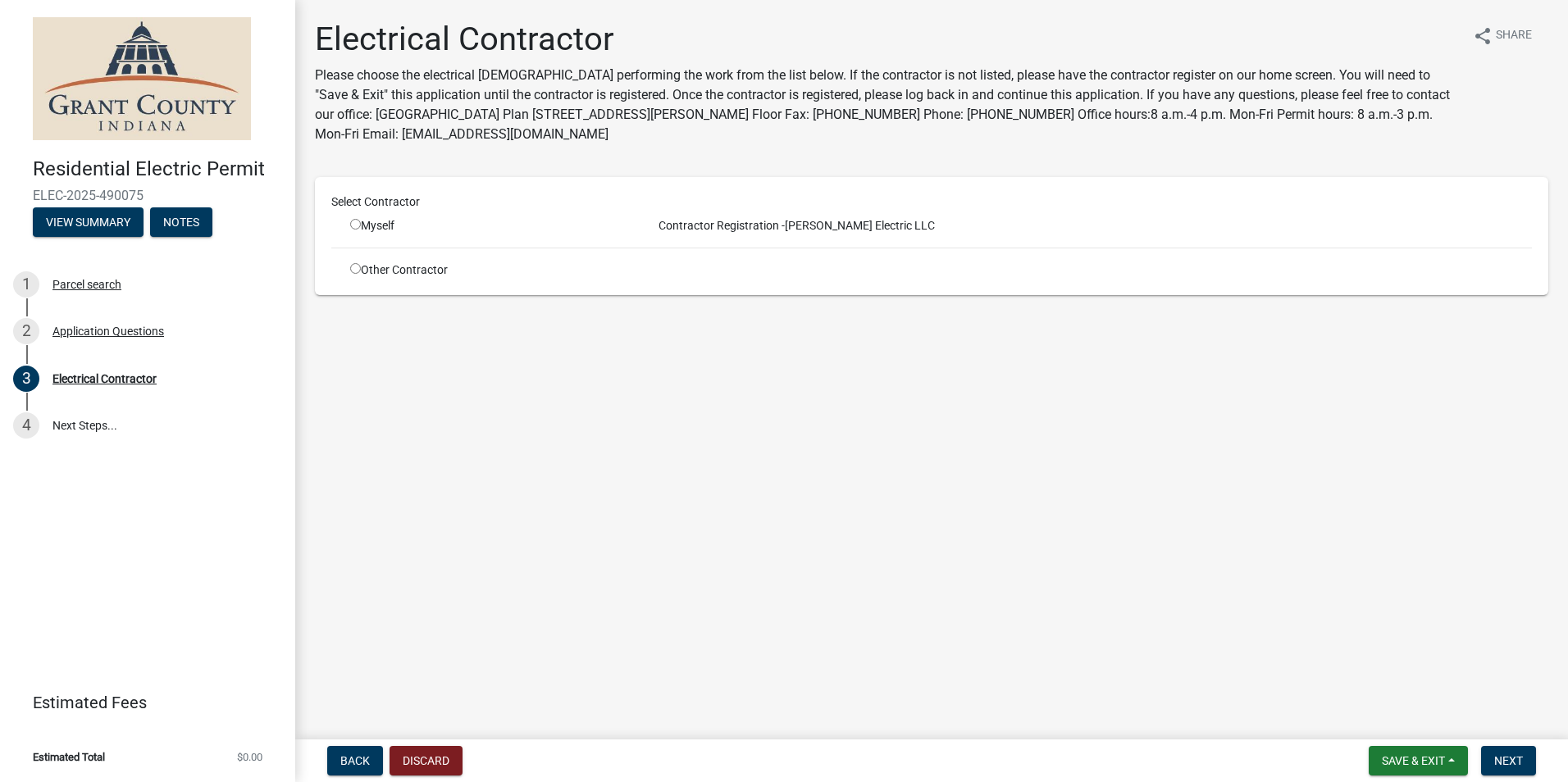
click at [354, 226] on input "radio" at bounding box center [356, 225] width 11 height 11
radio input "true"
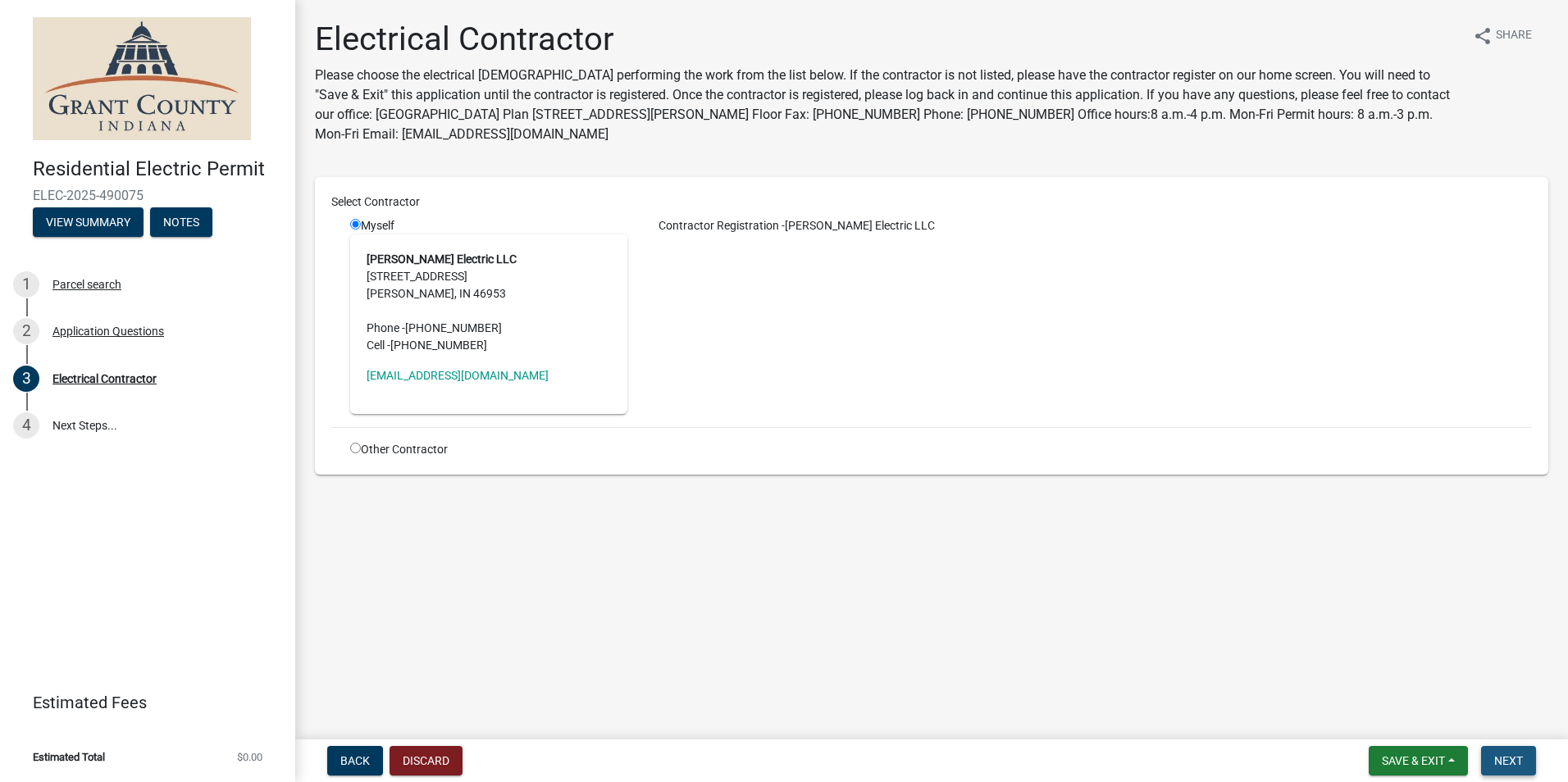
click at [1517, 765] on span "Next" at bounding box center [1509, 761] width 29 height 13
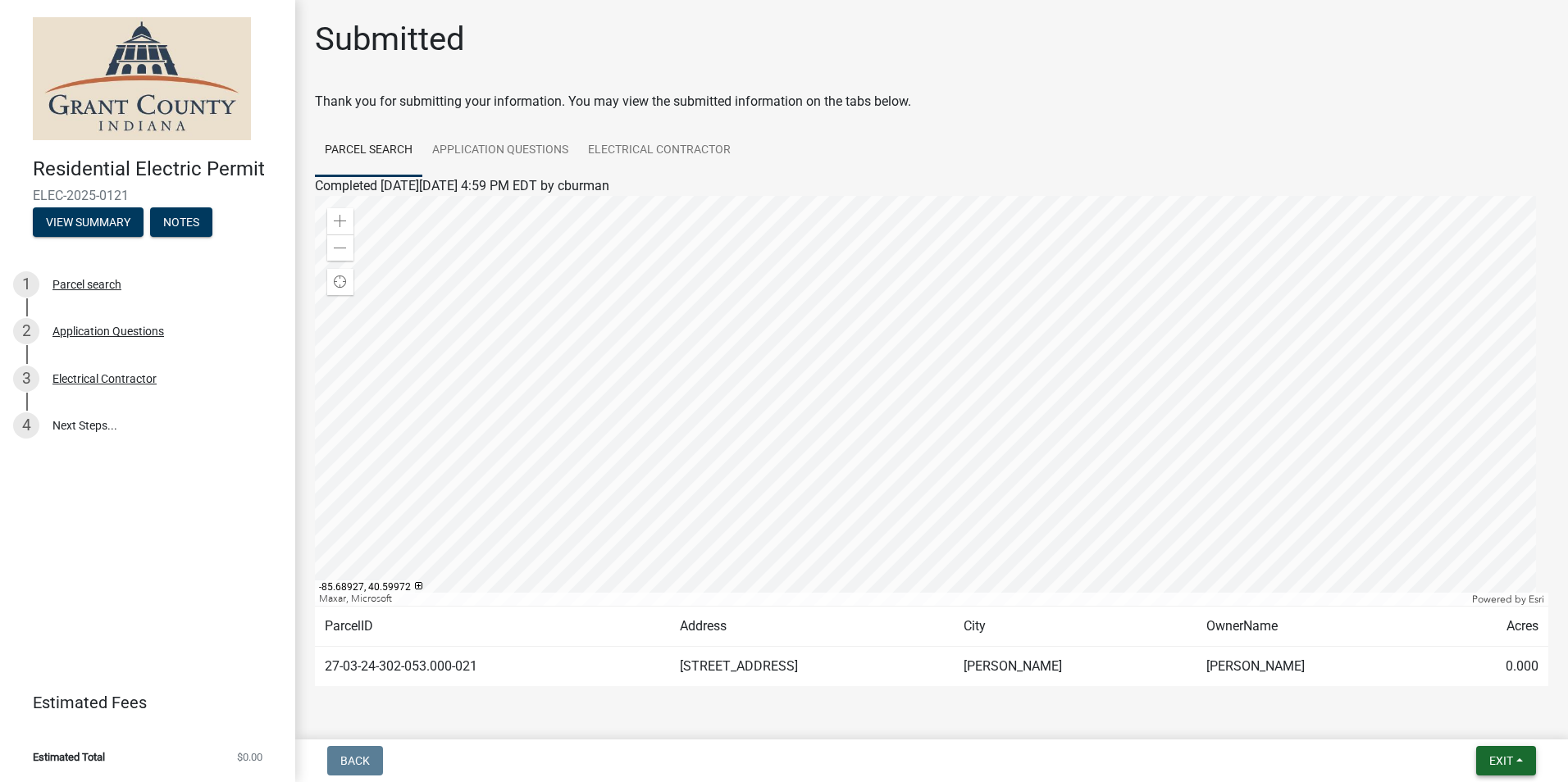
click at [1513, 760] on span "Exit" at bounding box center [1501, 761] width 24 height 13
click at [1466, 725] on button "Save & Exit" at bounding box center [1470, 718] width 131 height 40
